Goal: Task Accomplishment & Management: Complete application form

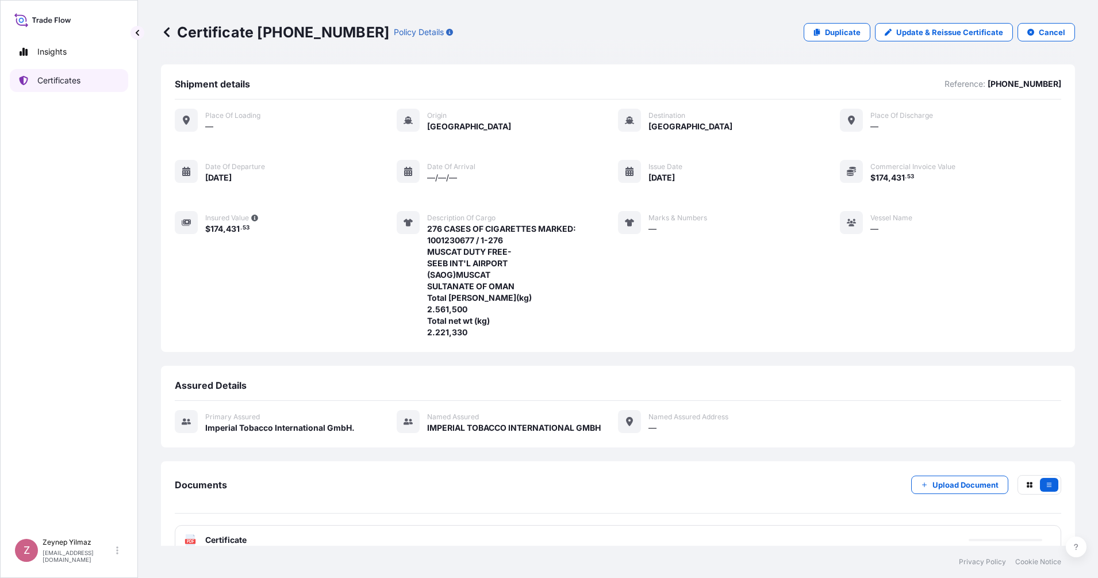
scroll to position [23, 0]
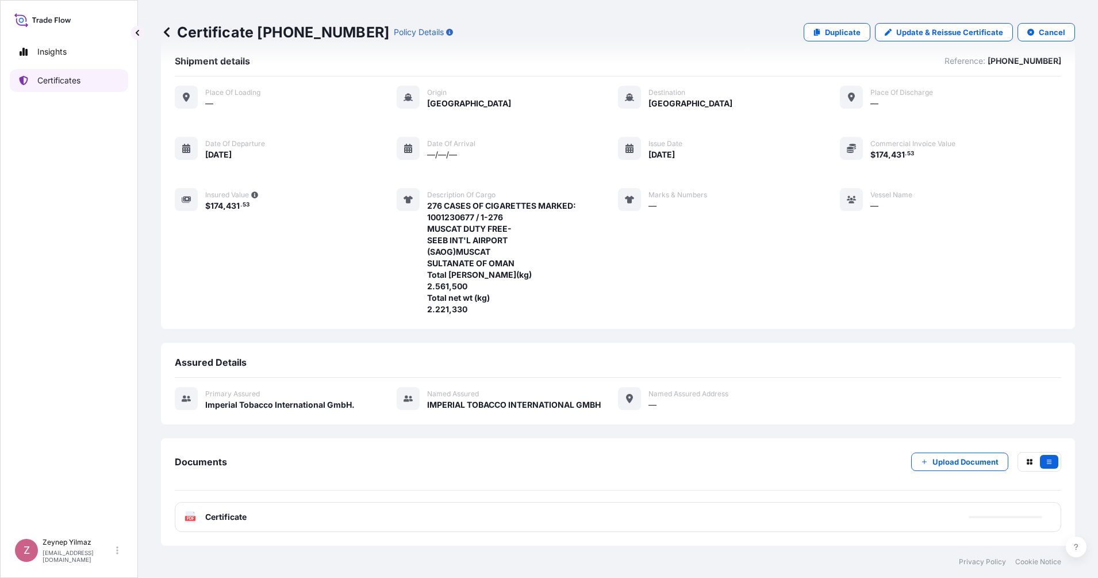
click at [75, 84] on p "Certificates" at bounding box center [58, 80] width 43 height 11
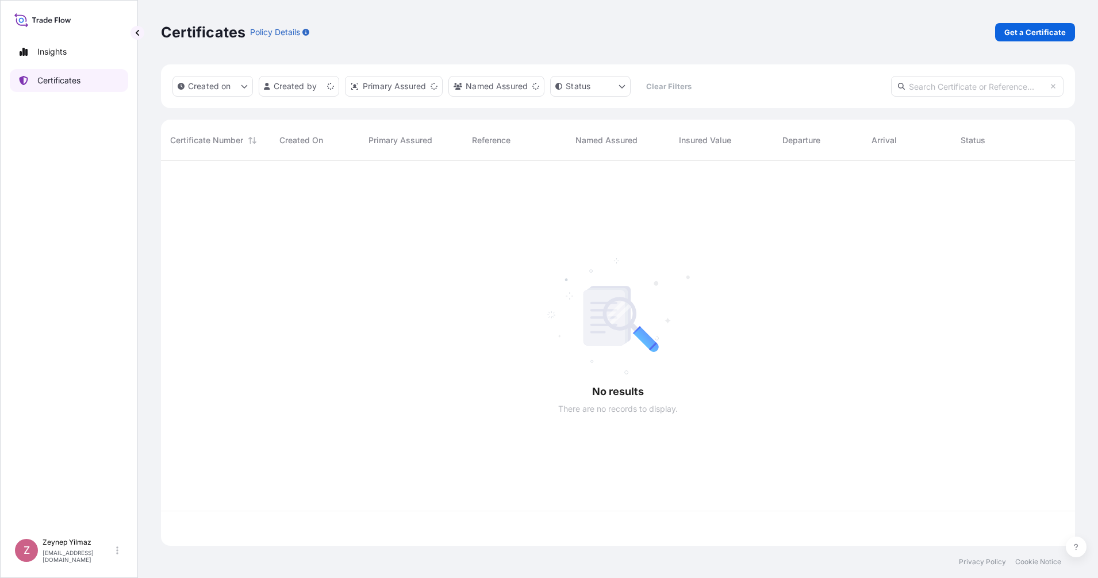
scroll to position [380, 903]
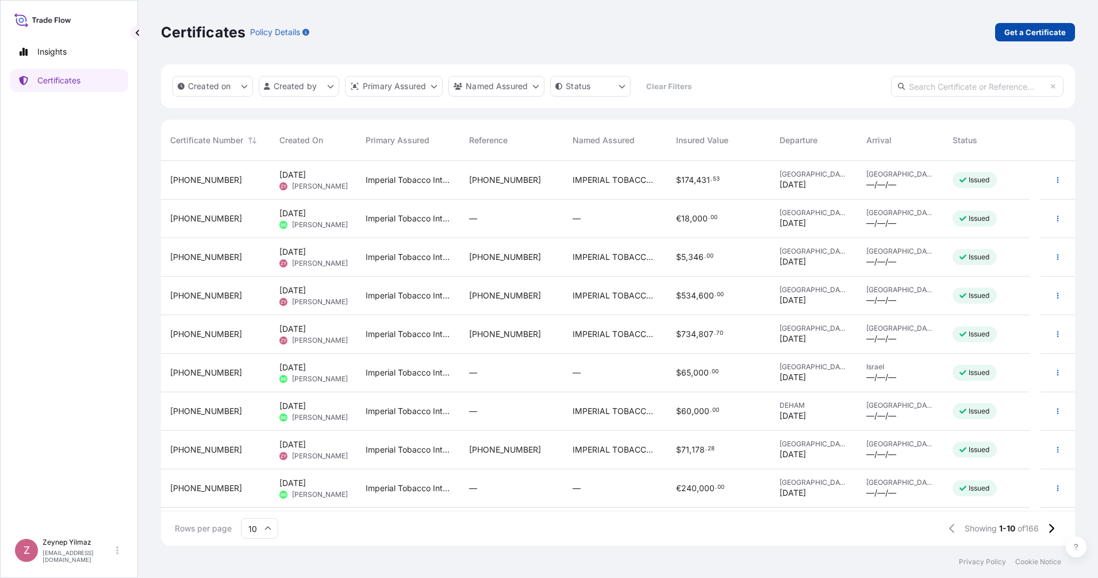
click at [1025, 33] on p "Get a Certificate" at bounding box center [1034, 31] width 61 height 11
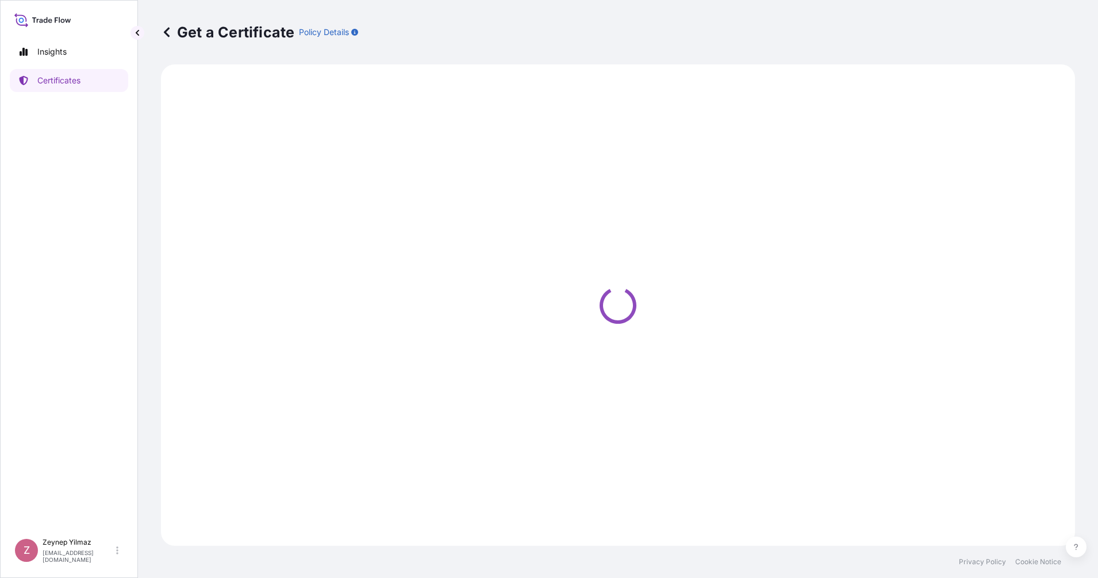
select select "Sea"
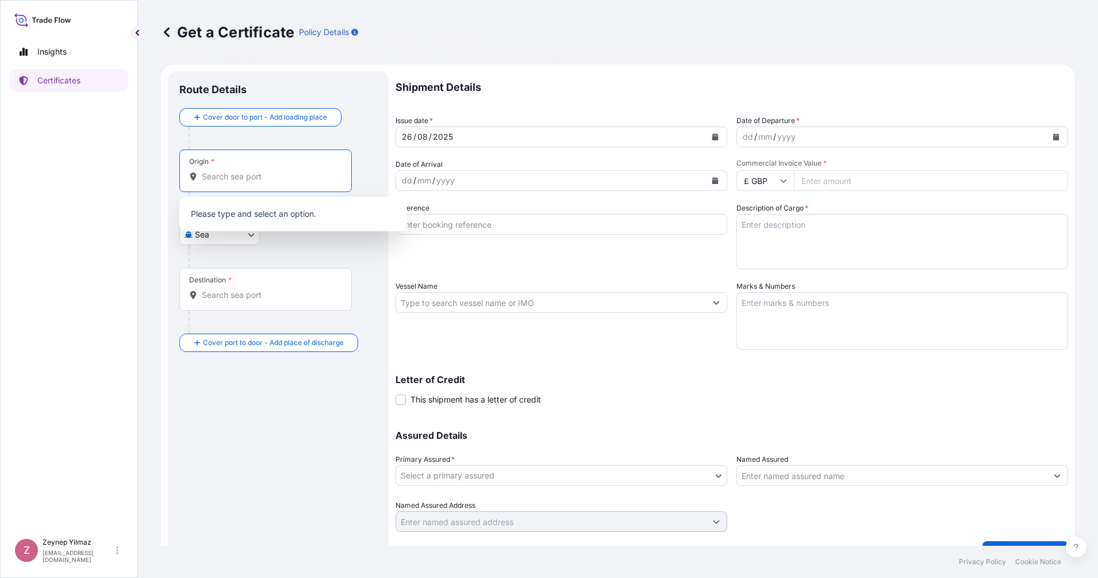
click at [232, 176] on input "Origin *" at bounding box center [270, 176] width 136 height 11
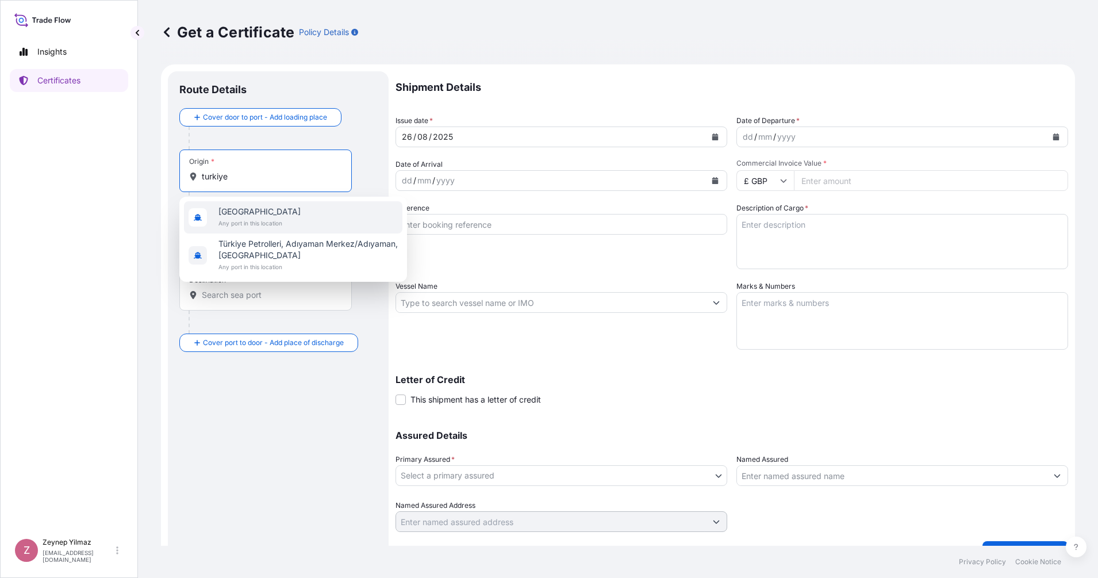
click at [243, 212] on span "[GEOGRAPHIC_DATA]" at bounding box center [259, 211] width 82 height 11
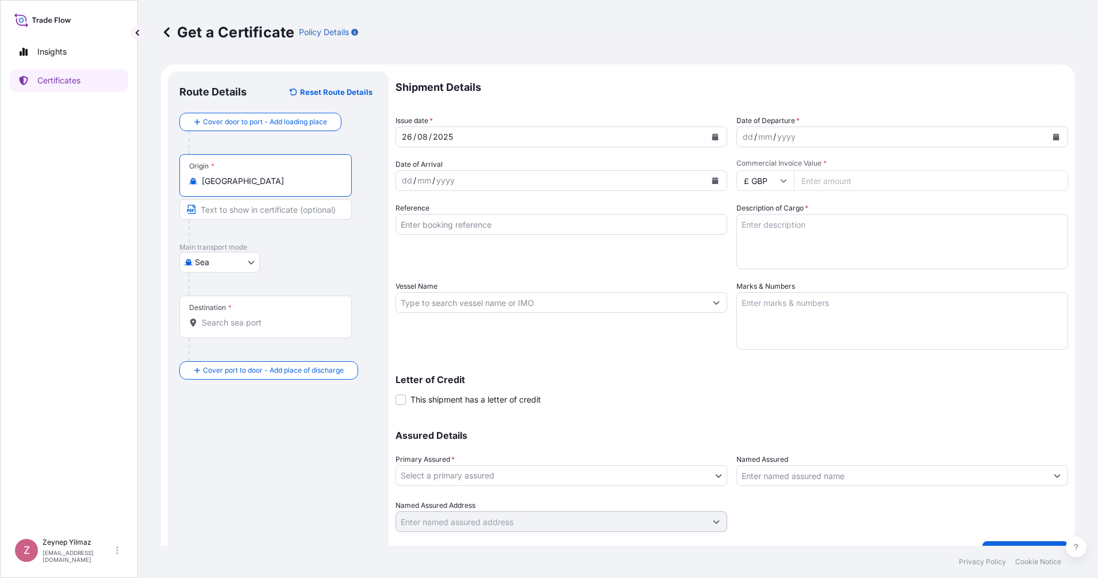
type input "[GEOGRAPHIC_DATA]"
click at [249, 328] on div "Destination *" at bounding box center [265, 316] width 172 height 43
click at [249, 328] on input "Destination *" at bounding box center [270, 322] width 136 height 11
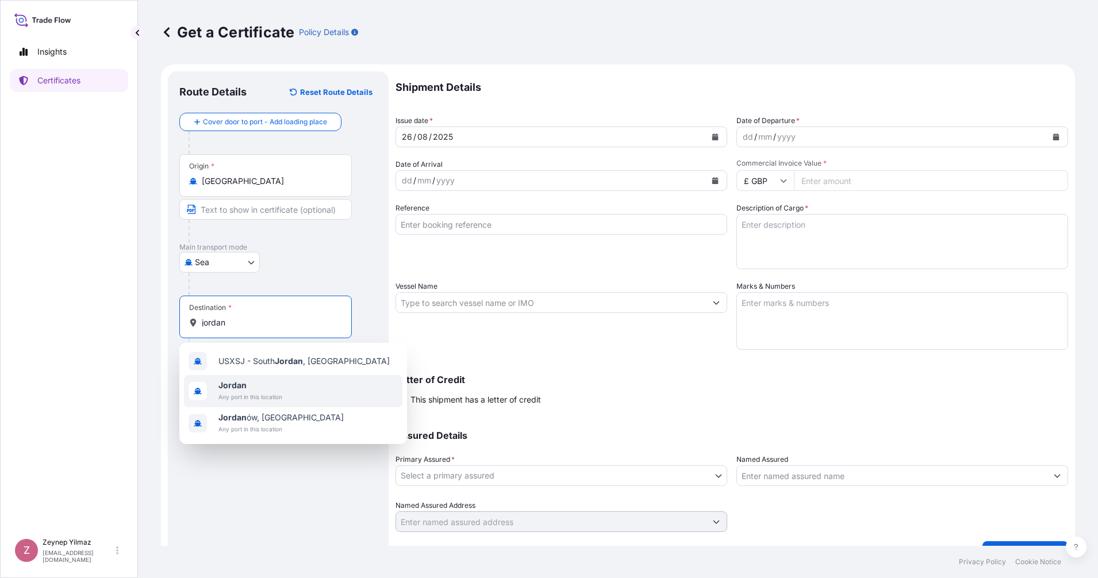
click at [271, 389] on span "Jordan" at bounding box center [250, 384] width 64 height 11
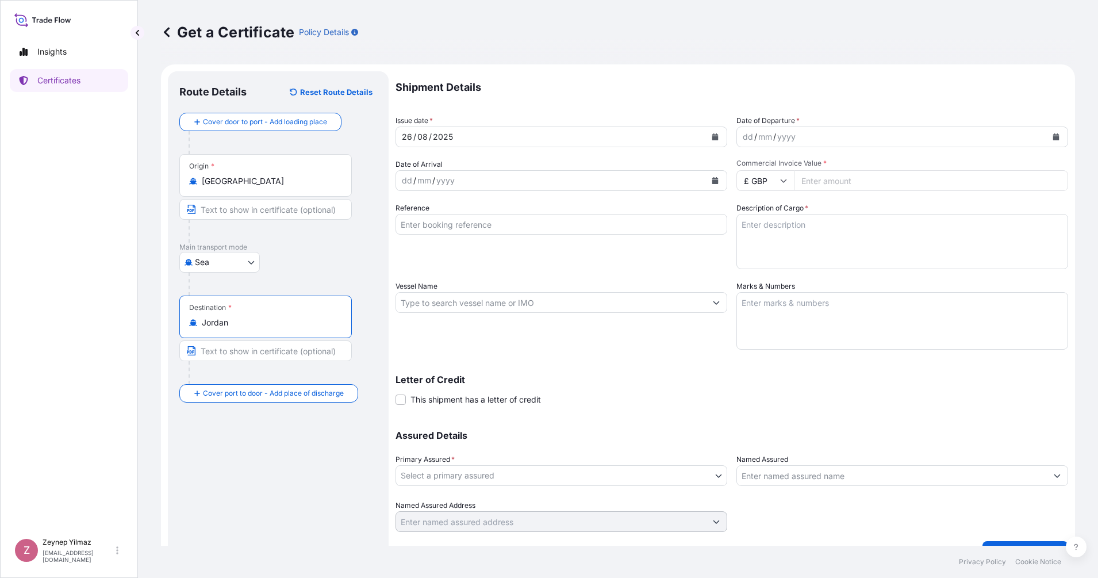
type input "Jordan"
click at [1052, 136] on icon "Calendar" at bounding box center [1055, 136] width 7 height 7
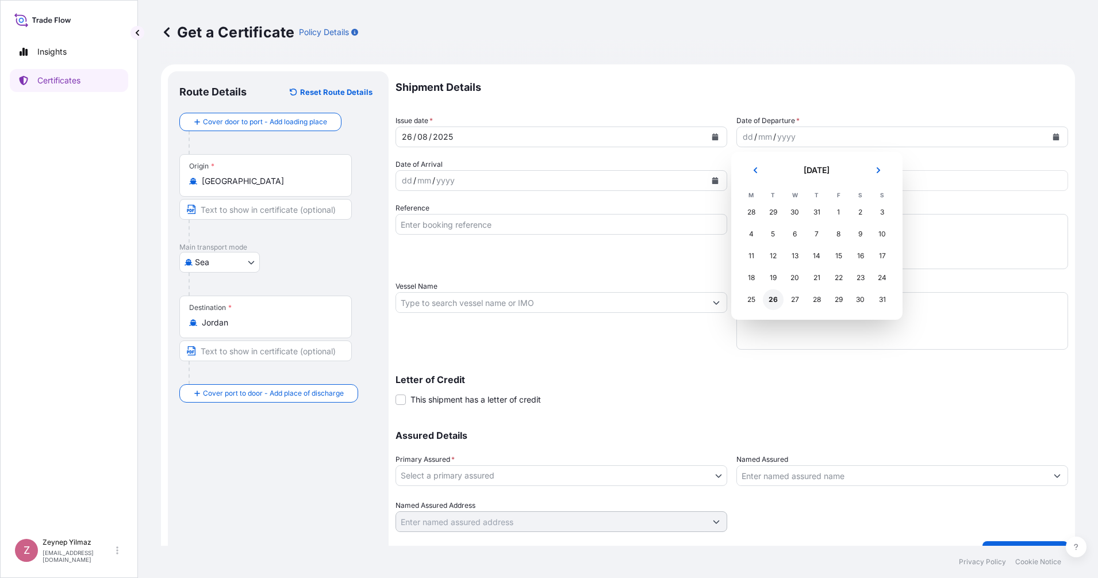
click at [772, 301] on div "26" at bounding box center [773, 299] width 21 height 21
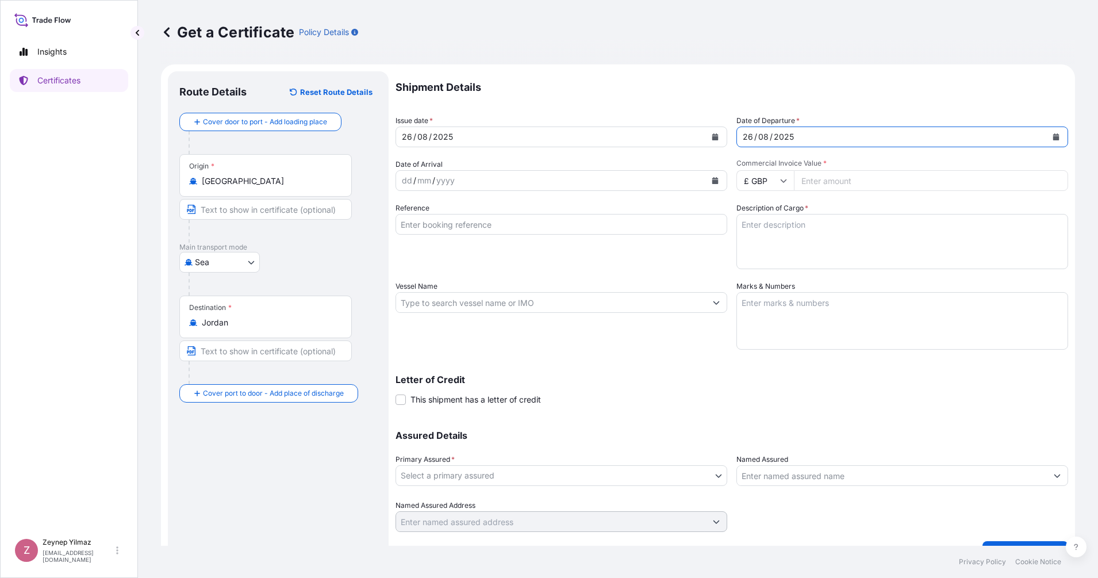
click at [780, 182] on icon at bounding box center [783, 180] width 7 height 7
click at [756, 271] on div "$ USD" at bounding box center [760, 260] width 48 height 22
type input "$ USD"
click at [826, 182] on input "Commercial Invoice Value *" at bounding box center [931, 180] width 274 height 21
type input "268089.33"
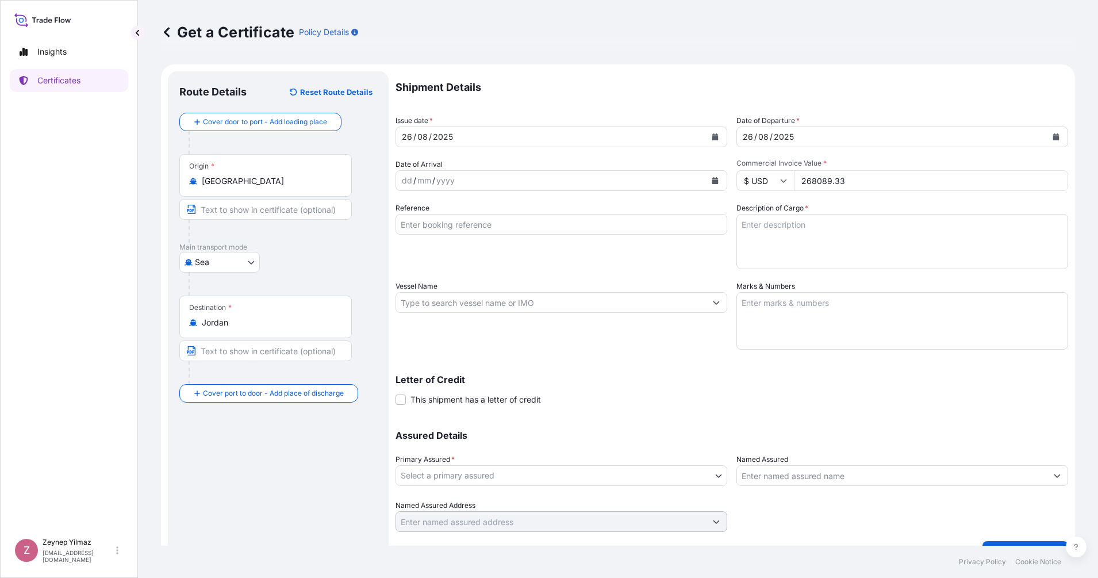
click at [511, 225] on input "Reference" at bounding box center [561, 224] width 332 height 21
paste input "[PHONE_NUMBER]"
type input "[PHONE_NUMBER]"
click at [385, 258] on div "Route Details Reset Route Details Cover door to port - Add loading place Place …" at bounding box center [278, 317] width 221 height 493
click at [773, 225] on textarea "Description of Cargo *" at bounding box center [902, 241] width 332 height 55
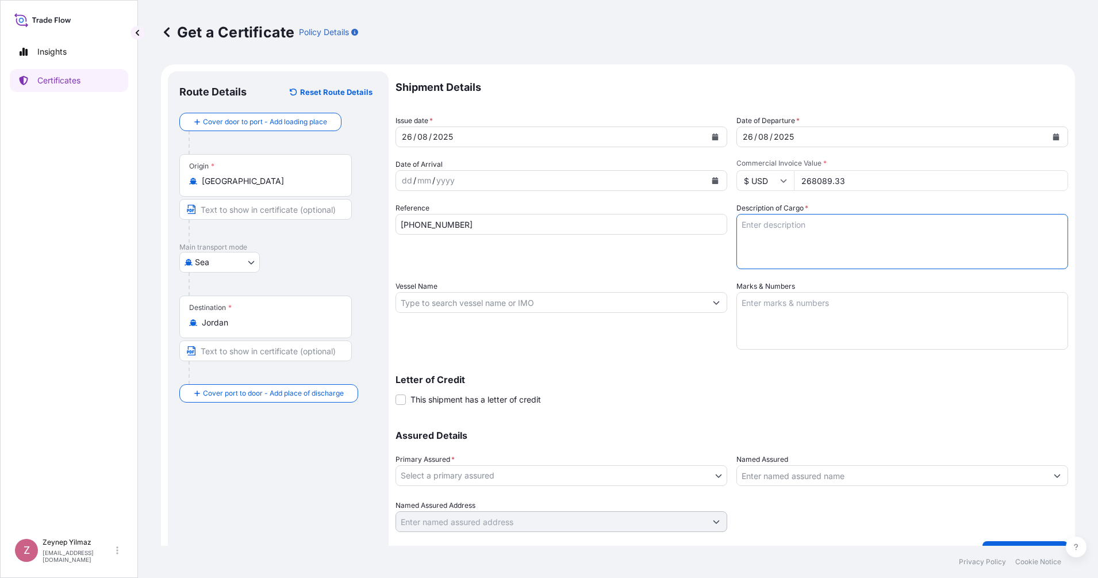
paste textarea "200 CASE(S) OF CIGARETTES MARKED: [GEOGRAPHIC_DATA] DUTY FREE SHOPS CO. 1001229…"
drag, startPoint x: 752, startPoint y: 222, endPoint x: 730, endPoint y: 222, distance: 22.4
click at [730, 222] on div "Shipment Details Issue date * [DATE] Date of Departure * [DATE] Date of Arrival…" at bounding box center [731, 301] width 672 height 460
click at [776, 264] on textarea "497 CASES OF CIGARETTES MARKED: [GEOGRAPHIC_DATA] DUTY FREE SHOPS CO. 100123038…" at bounding box center [902, 241] width 332 height 55
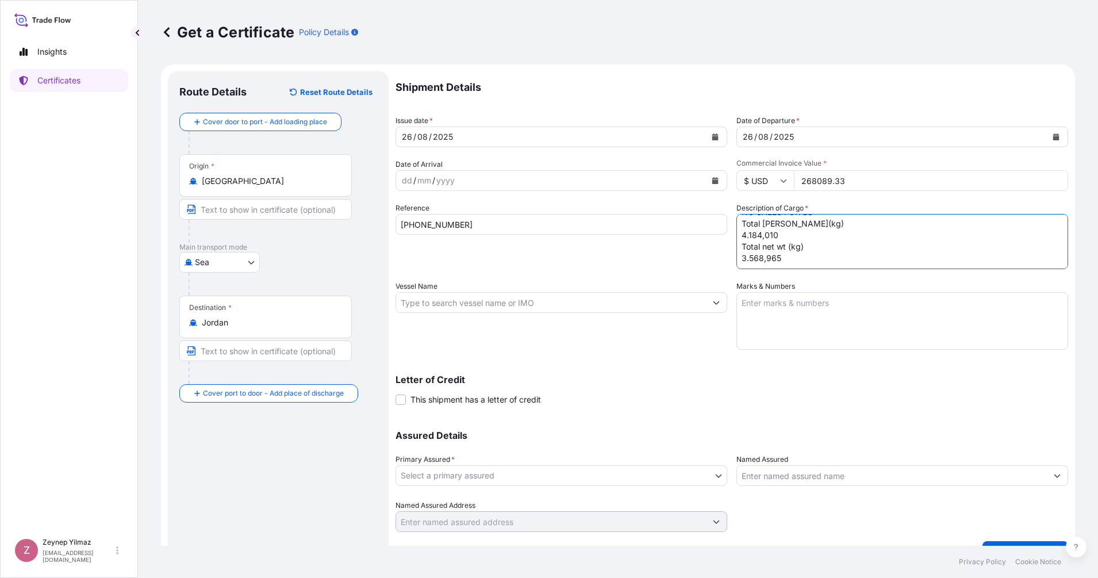
scroll to position [82, 0]
type textarea "497 CASES OF CIGARETTES MARKED: [GEOGRAPHIC_DATA] DUTY FREE SHOPS CO. 100123038…"
click at [681, 477] on body "Insights Certificates Z [PERSON_NAME] [EMAIL_ADDRESS][DOMAIN_NAME] Get a Certif…" at bounding box center [549, 289] width 1098 height 578
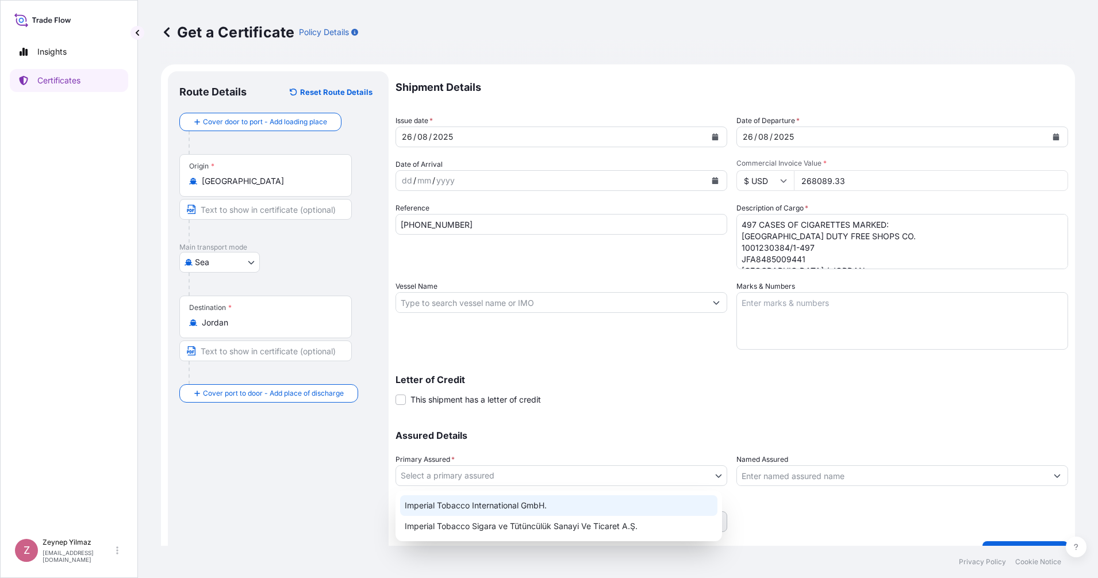
click at [606, 501] on div "Imperial Tobacco International GmbH." at bounding box center [558, 505] width 317 height 21
select select "31693"
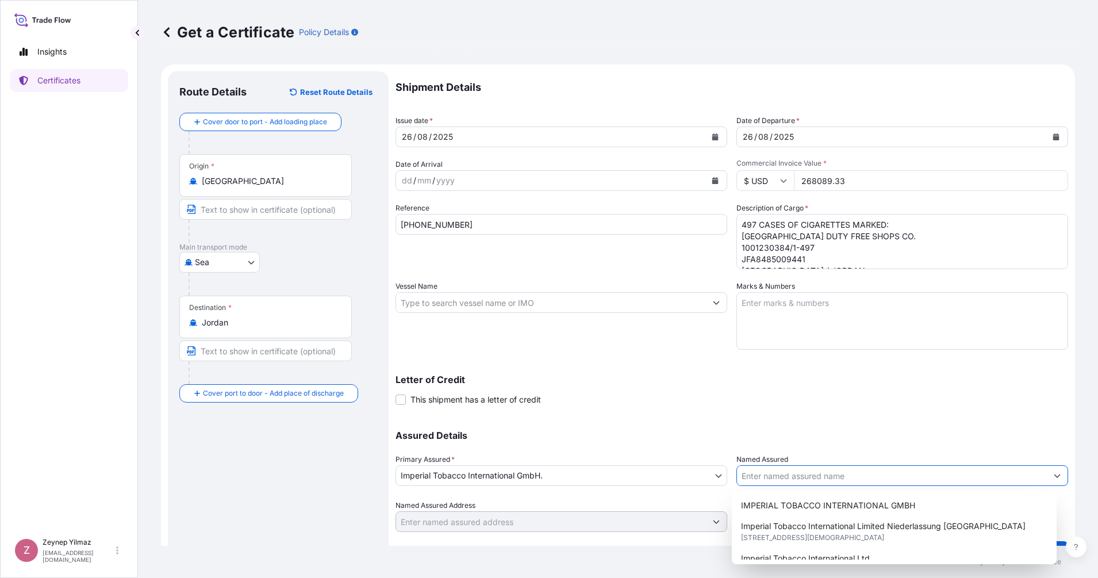
click at [784, 481] on input "Named Assured" at bounding box center [892, 475] width 310 height 21
click at [802, 505] on span "IMPERIAL TOBACCO INTERNATIONAL GMBH" at bounding box center [828, 504] width 174 height 11
type input "IMPERIAL TOBACCO INTERNATIONAL GMBH"
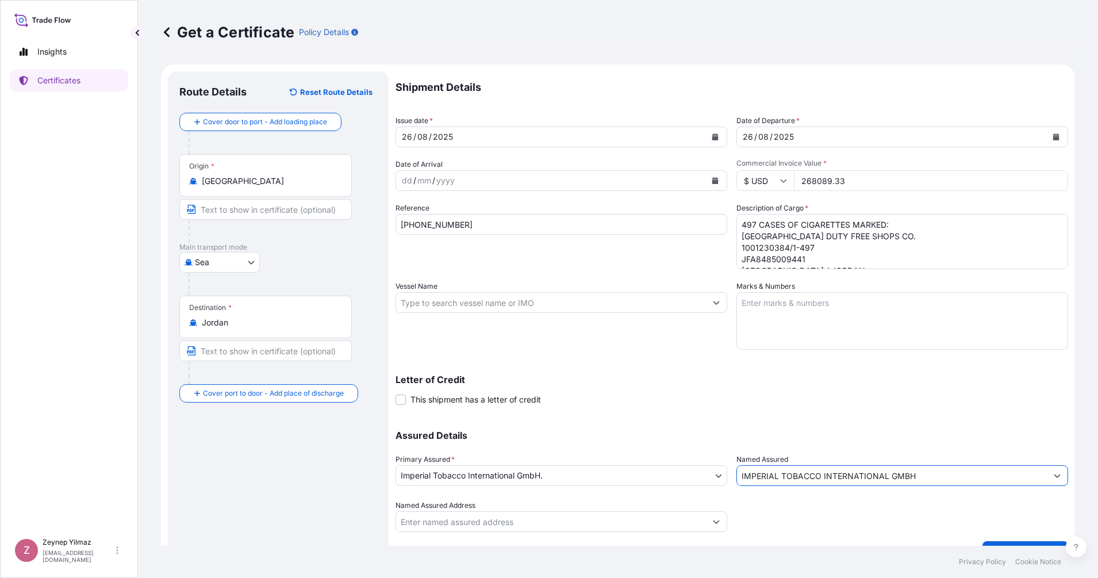
click at [848, 401] on div "Letter of Credit This shipment has a letter of credit Letter of credit * Letter…" at bounding box center [731, 390] width 672 height 30
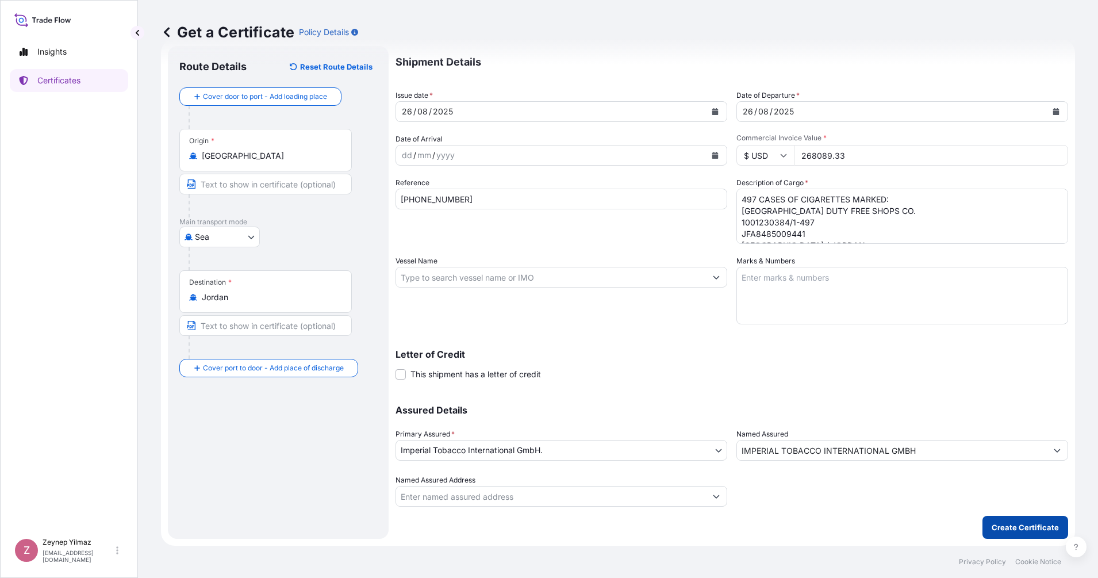
click at [1001, 526] on p "Create Certificate" at bounding box center [1024, 526] width 67 height 11
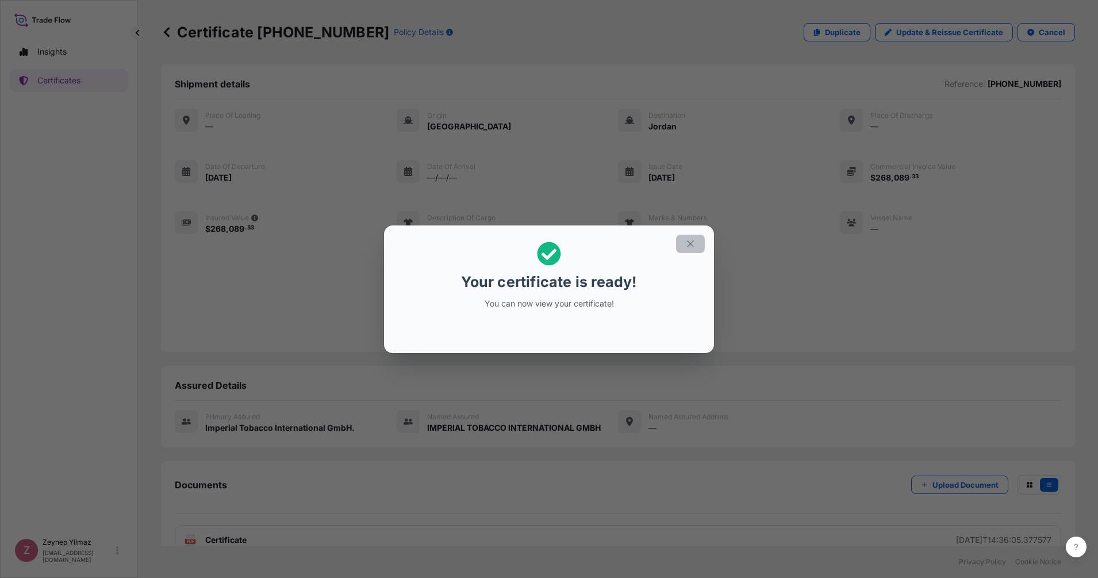
click at [692, 243] on icon "button" at bounding box center [690, 244] width 10 height 10
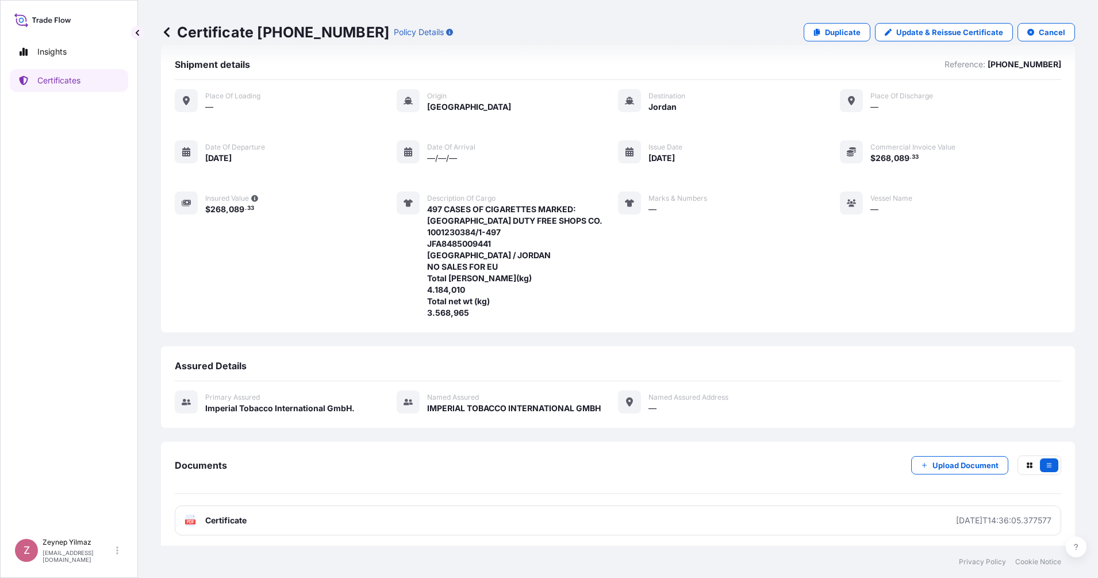
scroll to position [34, 0]
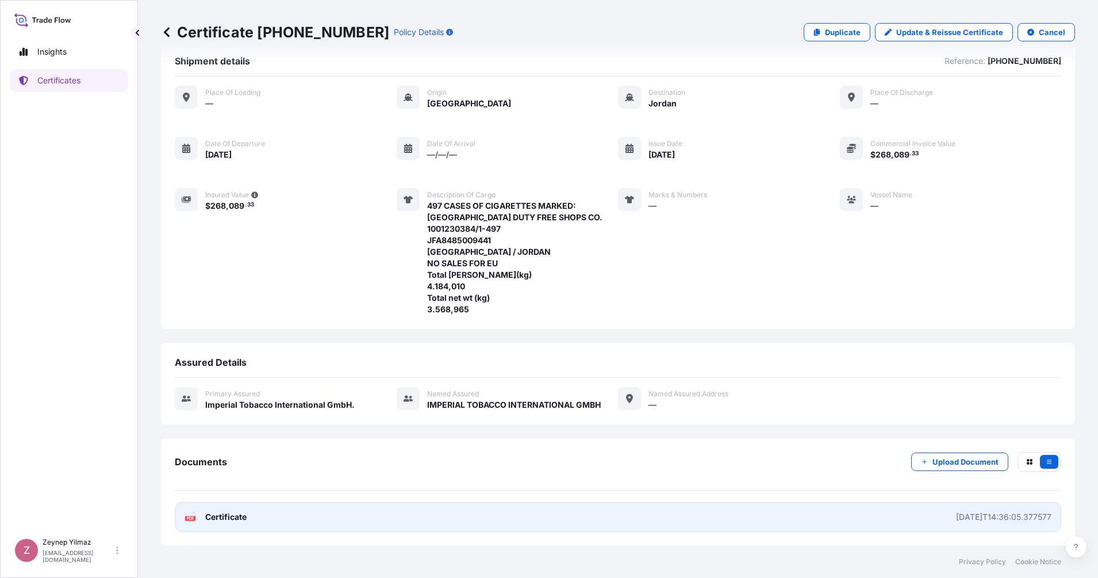
click at [677, 521] on link "PDF Certificate [DATE]T14:36:05.377577" at bounding box center [618, 517] width 886 height 30
